Goal: Find specific page/section: Find specific page/section

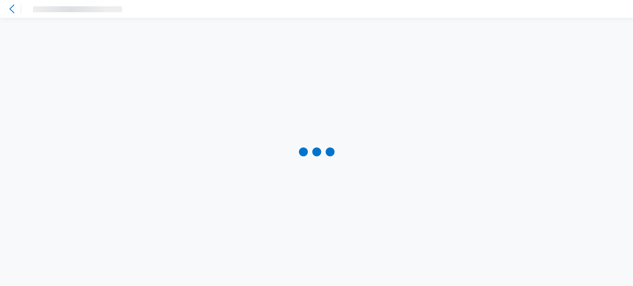
click at [12, 12] on icon at bounding box center [11, 8] width 9 height 9
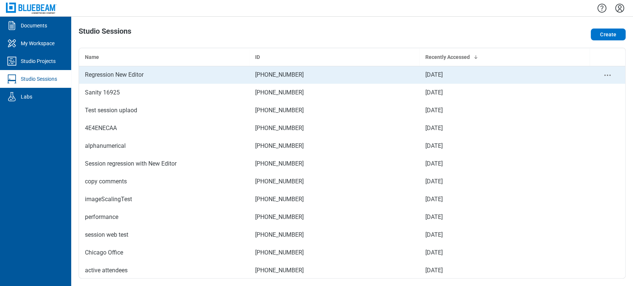
click at [106, 70] on div "Regression New Editor" at bounding box center [164, 74] width 158 height 9
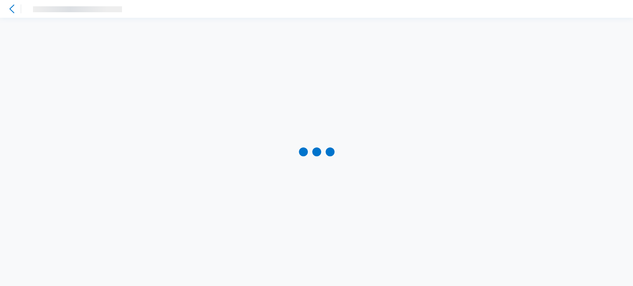
click at [149, 61] on div at bounding box center [316, 152] width 633 height 269
click at [7, 8] on icon at bounding box center [11, 8] width 9 height 9
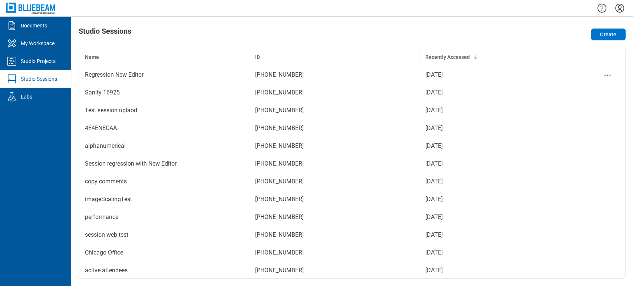
click at [102, 73] on div "Regression New Editor" at bounding box center [164, 74] width 158 height 9
